Goal: Task Accomplishment & Management: Use online tool/utility

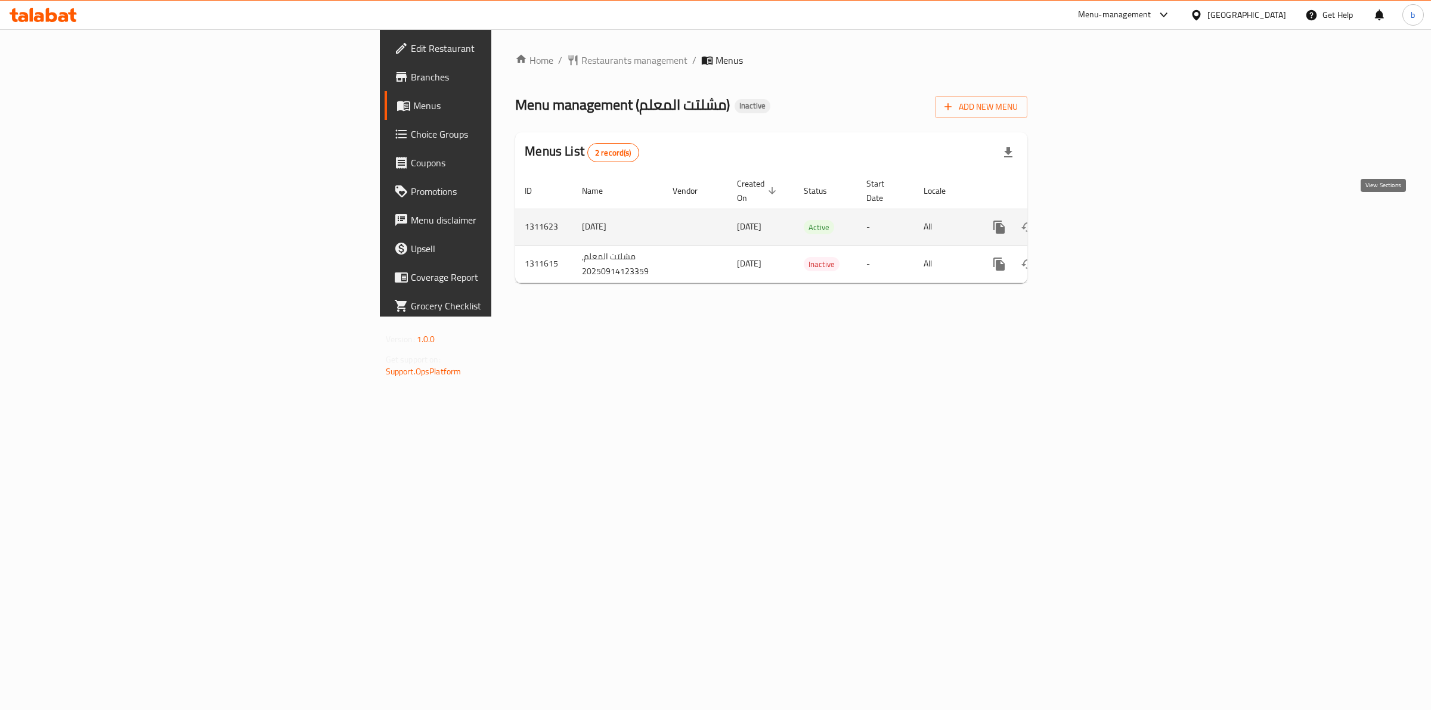
click at [1100, 225] on link "enhanced table" at bounding box center [1085, 227] width 29 height 29
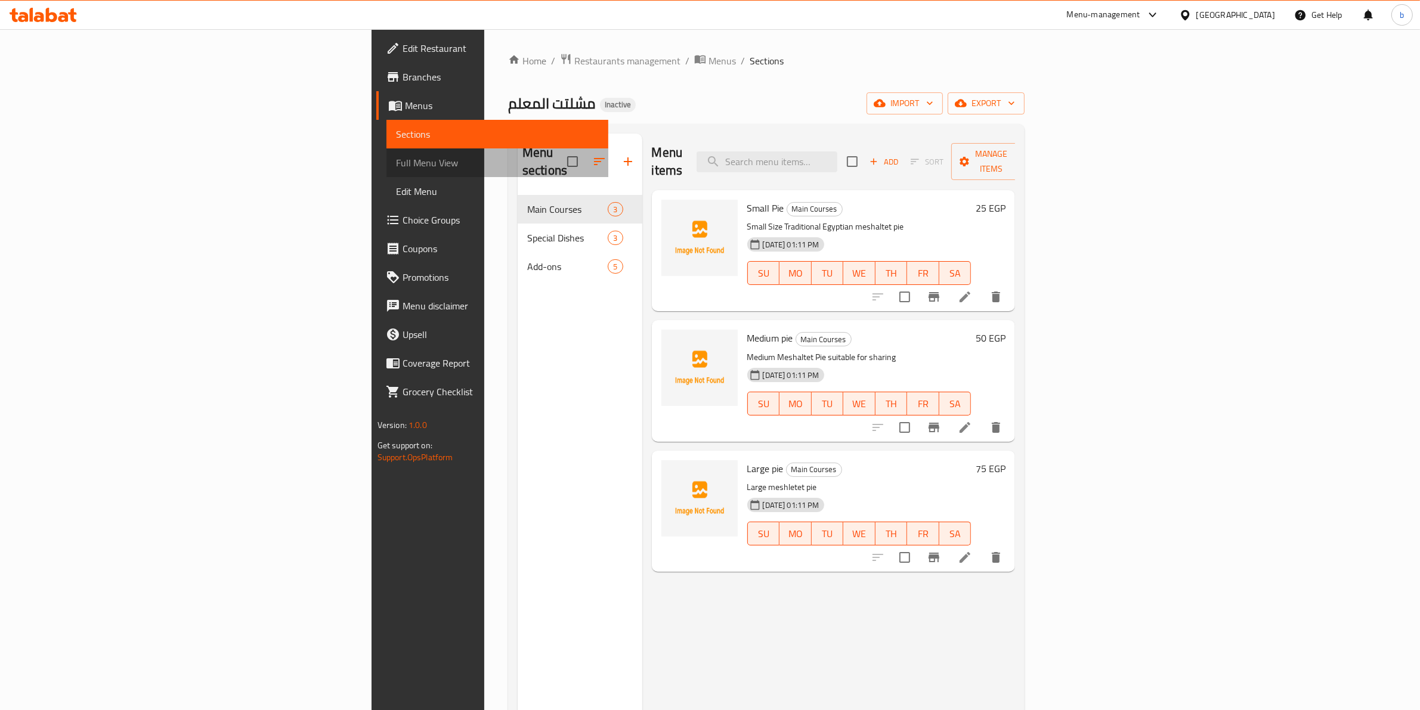
click at [396, 164] on span "Full Menu View" at bounding box center [497, 163] width 203 height 14
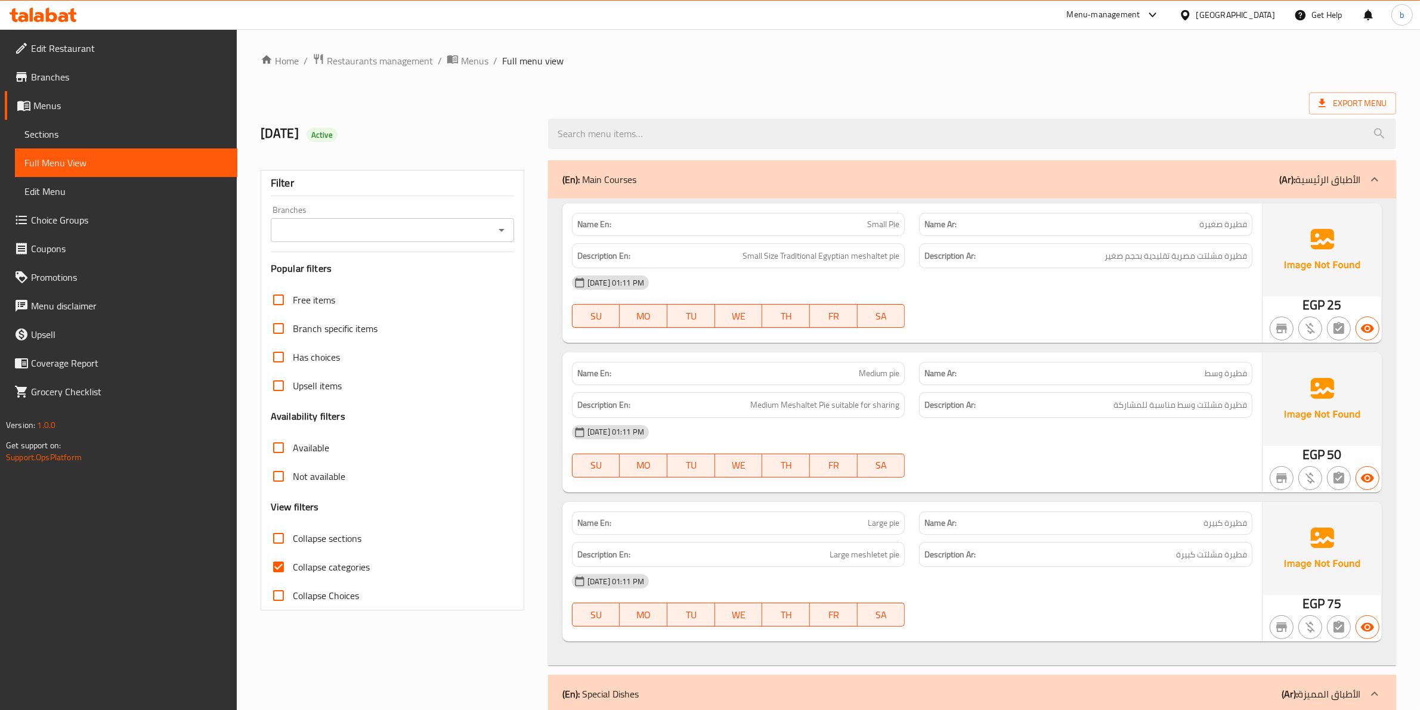
click at [274, 571] on input "Collapse categories" at bounding box center [278, 567] width 29 height 29
checkbox input "false"
click at [1338, 110] on span "Export Menu" at bounding box center [1352, 103] width 68 height 15
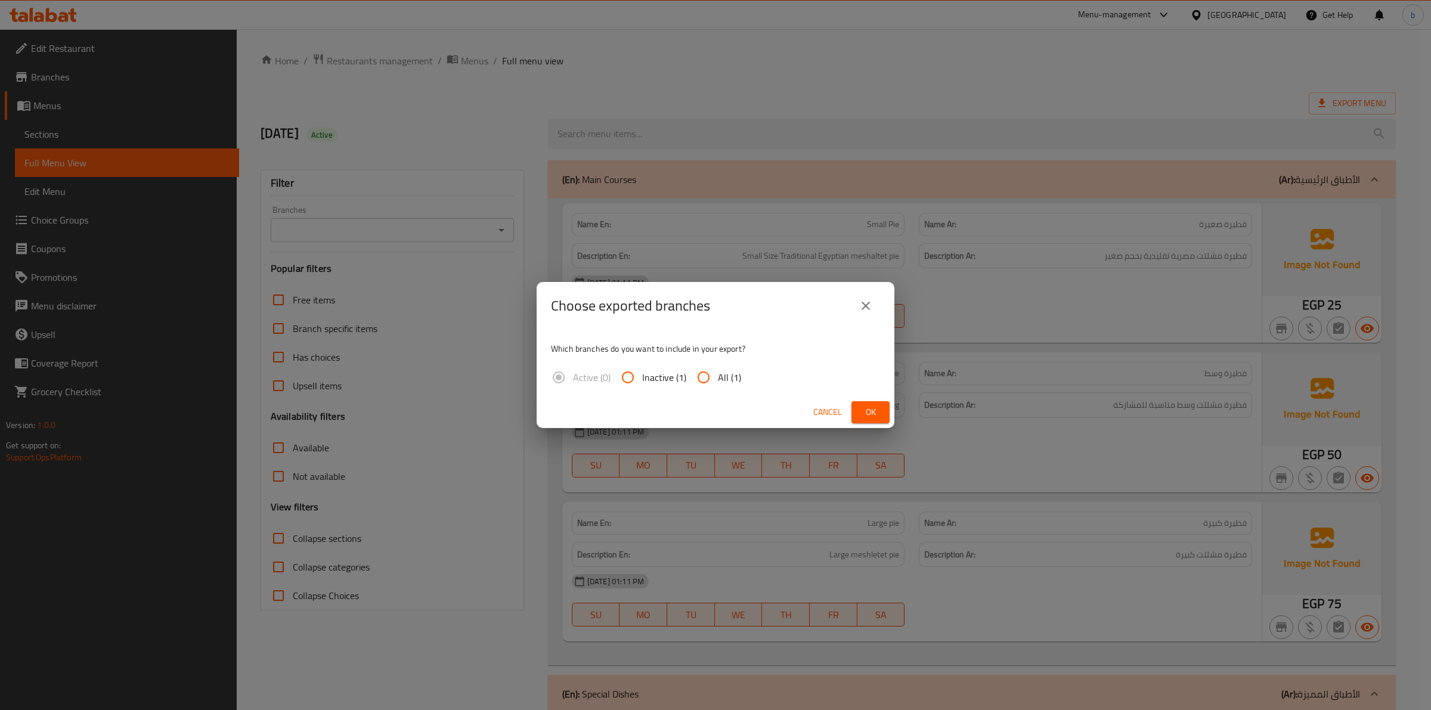
click at [699, 376] on input "All (1)" at bounding box center [703, 377] width 29 height 29
radio input "true"
click at [869, 405] on span "Ok" at bounding box center [870, 412] width 19 height 15
